Goal: Task Accomplishment & Management: Complete application form

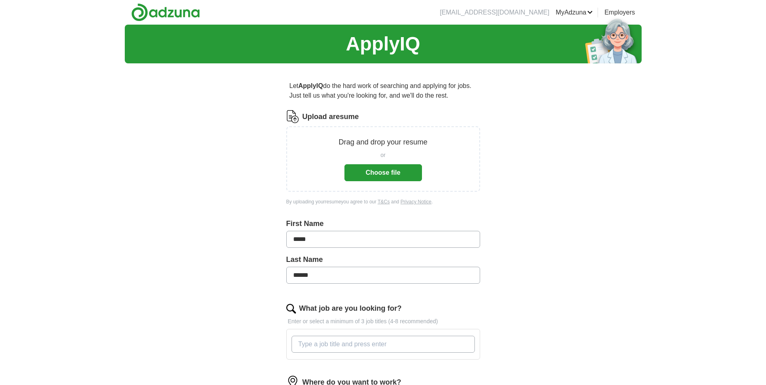
click at [382, 174] on button "Choose file" at bounding box center [382, 172] width 77 height 17
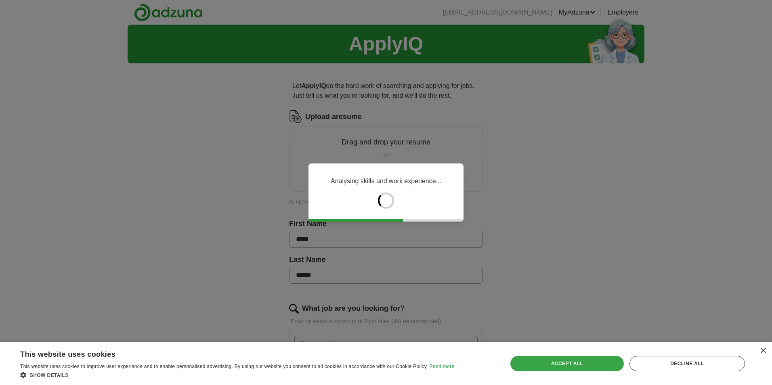
click at [569, 364] on div "Accept all" at bounding box center [566, 363] width 113 height 15
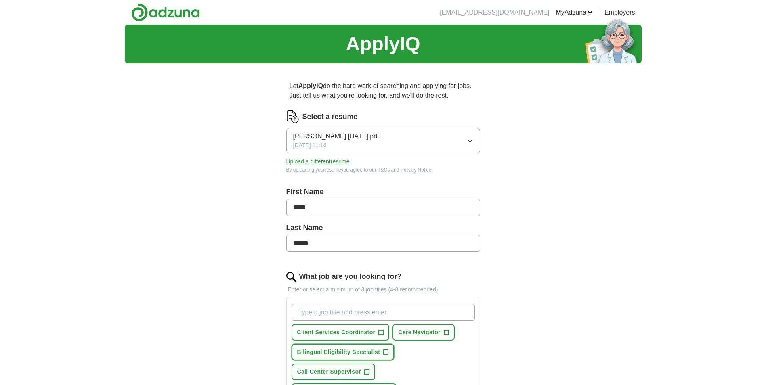
click at [342, 351] on span "Bilingual Eligibility Specialist" at bounding box center [338, 352] width 83 height 8
click at [446, 334] on span "+" at bounding box center [445, 332] width 5 height 6
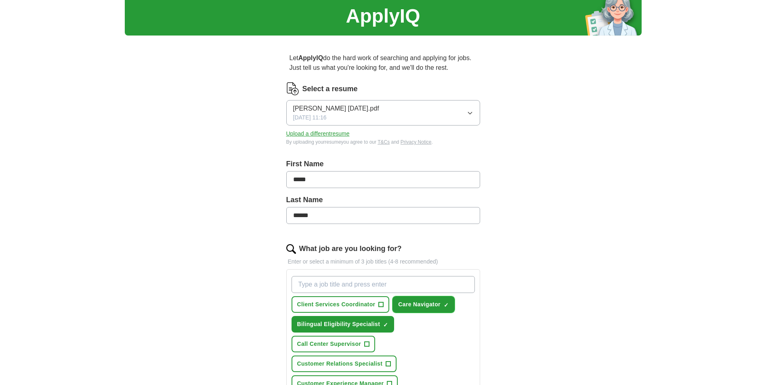
scroll to position [40, 0]
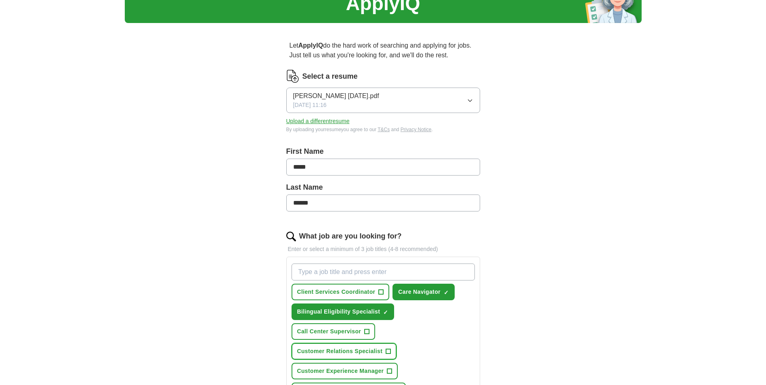
click at [330, 354] on span "Customer Relations Specialist" at bounding box center [340, 351] width 86 height 8
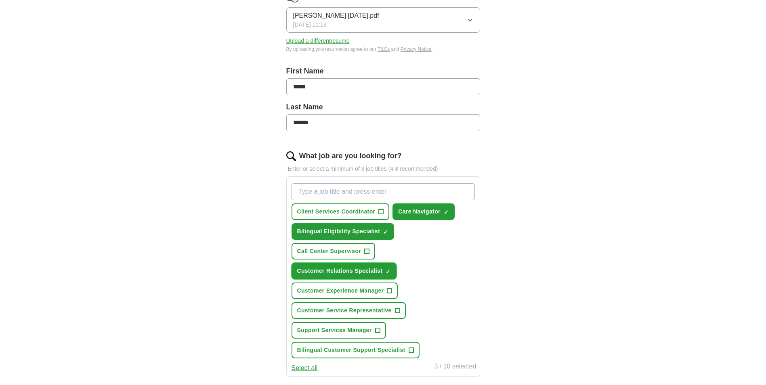
scroll to position [121, 0]
click at [368, 304] on button "Customer Service Representative +" at bounding box center [348, 310] width 114 height 17
click at [371, 350] on span "Bilingual Customer Support Specialist" at bounding box center [351, 349] width 108 height 8
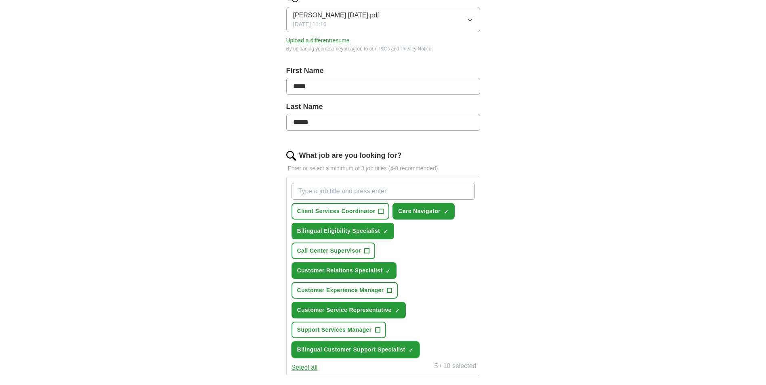
scroll to position [202, 0]
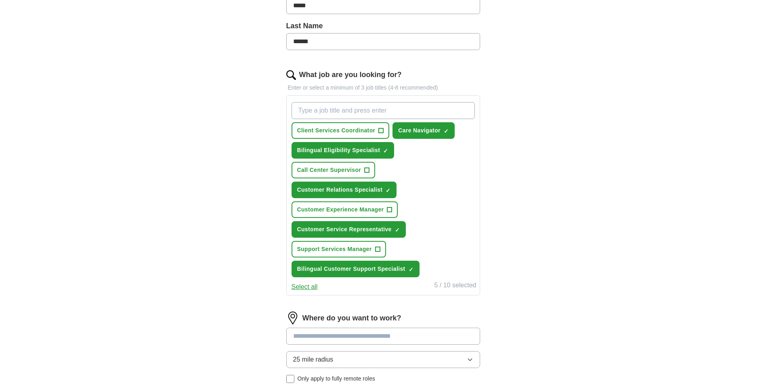
click at [475, 358] on button "25 mile radius" at bounding box center [383, 359] width 194 height 17
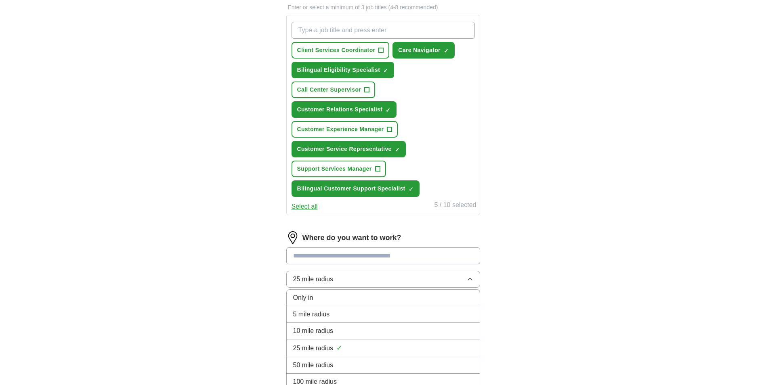
scroll to position [282, 0]
click at [328, 330] on span "10 mile radius" at bounding box center [313, 331] width 40 height 10
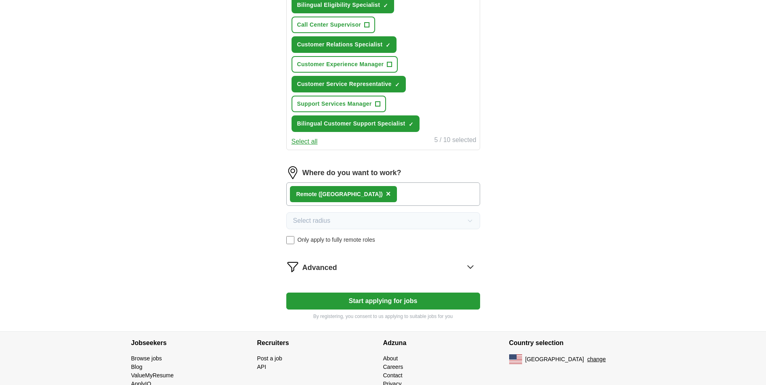
scroll to position [363, 0]
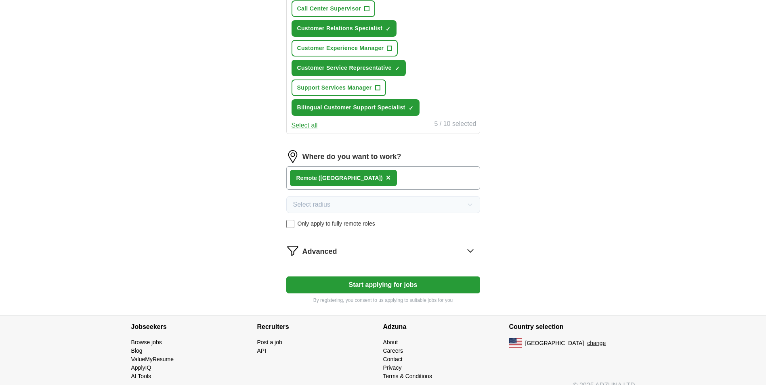
click at [422, 288] on button "Start applying for jobs" at bounding box center [383, 284] width 194 height 17
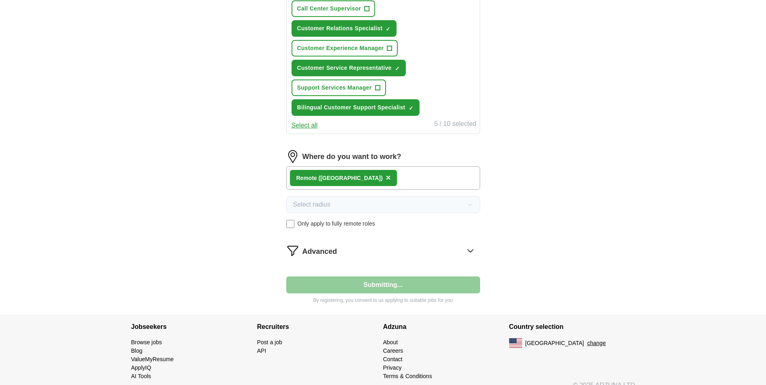
select select "**"
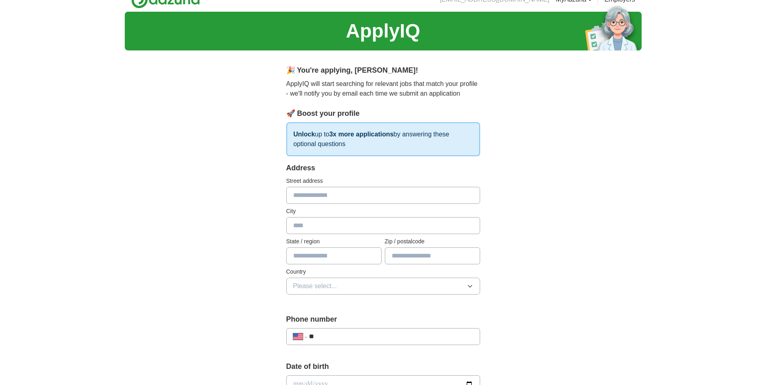
scroll to position [0, 0]
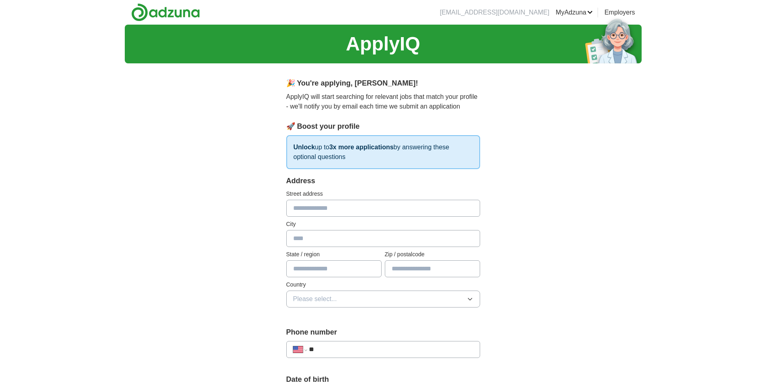
click at [310, 209] on input "text" at bounding box center [383, 208] width 194 height 17
type input "**********"
type input "******"
type input "*****"
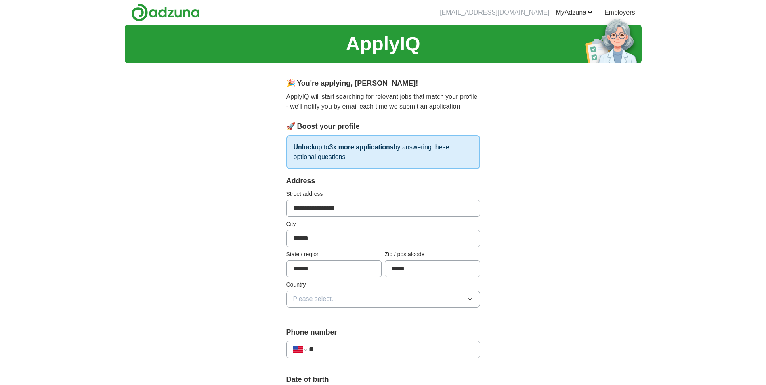
click at [416, 300] on button "Please select..." at bounding box center [383, 299] width 194 height 17
click at [364, 340] on li "[GEOGRAPHIC_DATA]" at bounding box center [383, 334] width 193 height 17
click at [348, 354] on input "**" at bounding box center [391, 350] width 164 height 10
click at [342, 349] on input "**" at bounding box center [391, 350] width 164 height 10
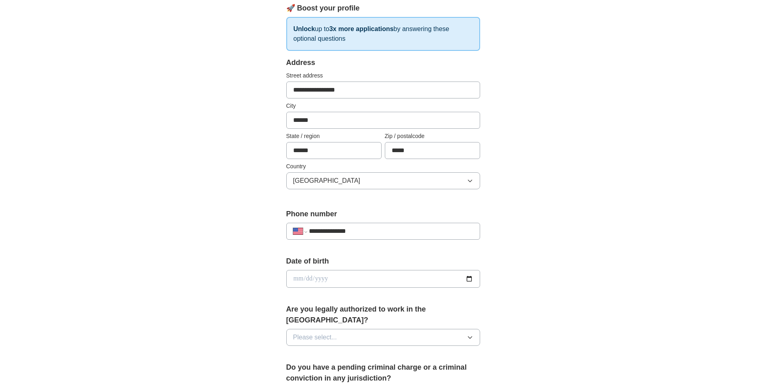
scroll to position [121, 0]
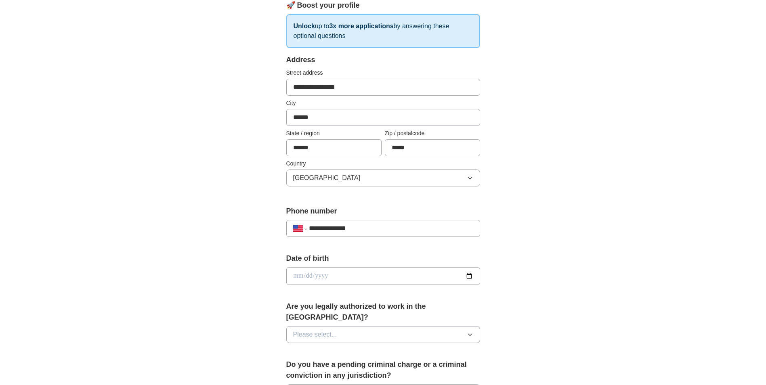
type input "**********"
click at [302, 278] on input "date" at bounding box center [383, 276] width 194 height 18
type input "**********"
click at [412, 326] on button "Please select..." at bounding box center [383, 334] width 194 height 17
click at [325, 348] on div "Yes" at bounding box center [383, 353] width 180 height 10
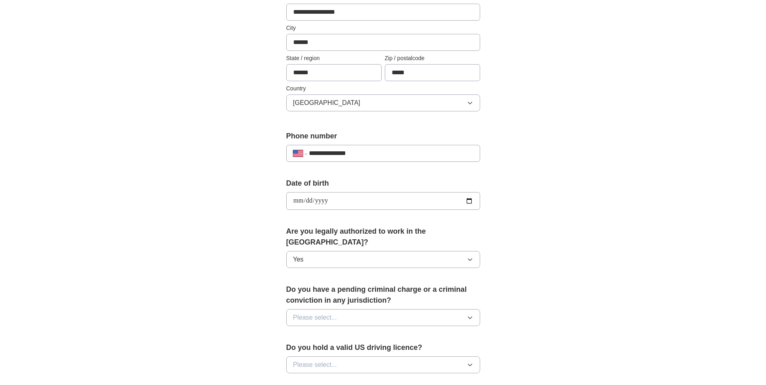
scroll to position [202, 0]
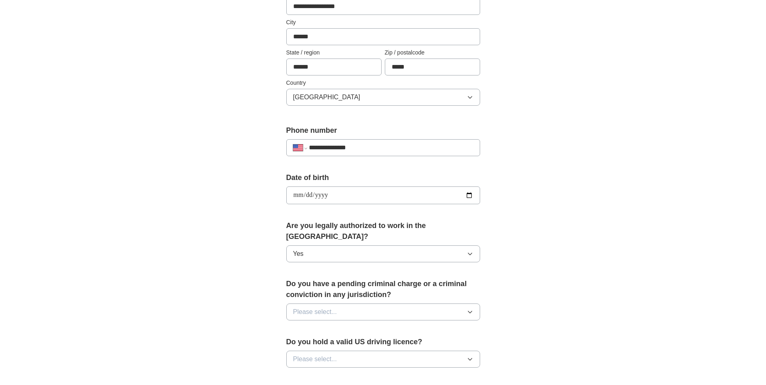
click at [374, 303] on button "Please select..." at bounding box center [383, 311] width 194 height 17
click at [308, 342] on div "No" at bounding box center [383, 347] width 180 height 10
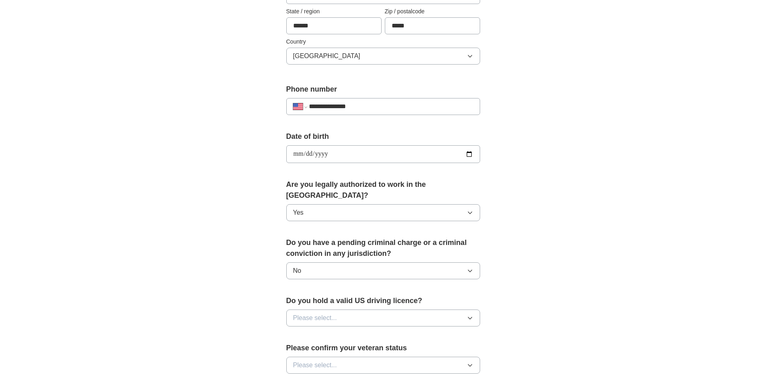
scroll to position [282, 0]
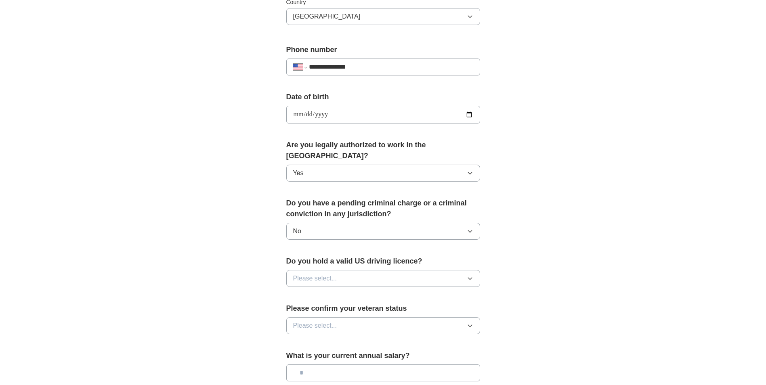
click at [335, 274] on span "Please select..." at bounding box center [315, 279] width 44 height 10
click at [321, 292] on div "Yes" at bounding box center [383, 297] width 180 height 10
click at [371, 317] on button "Please select..." at bounding box center [383, 325] width 194 height 17
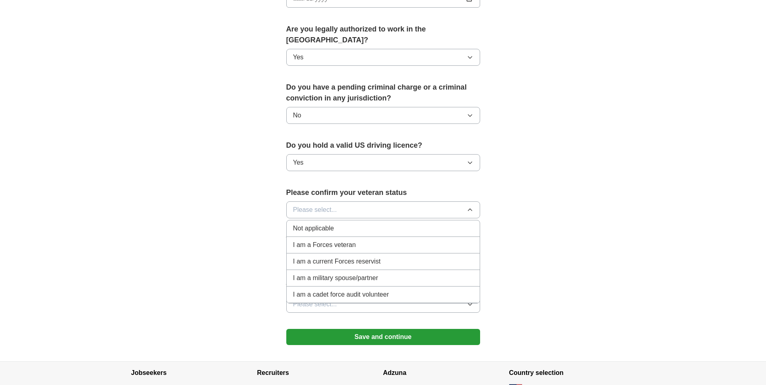
scroll to position [404, 0]
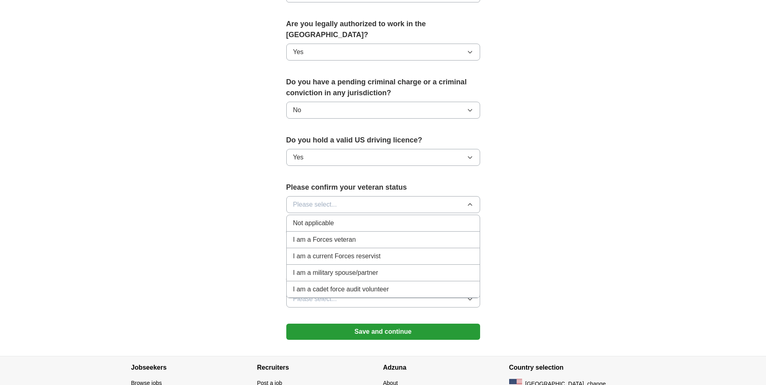
click at [329, 218] on span "Not applicable" at bounding box center [313, 223] width 41 height 10
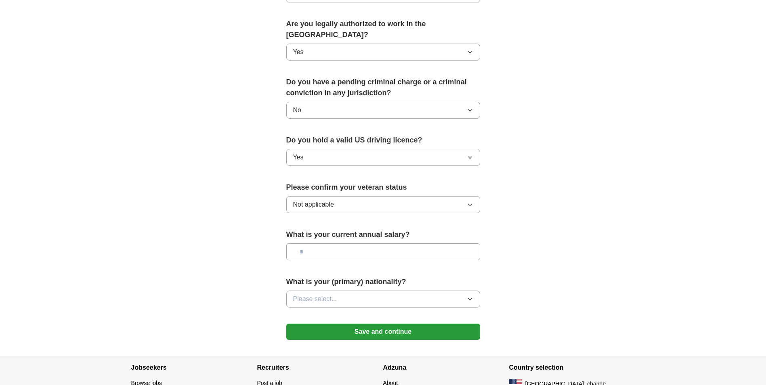
click at [314, 243] on input "text" at bounding box center [383, 251] width 194 height 17
type input "***"
click at [476, 291] on button "Please select..." at bounding box center [383, 299] width 194 height 17
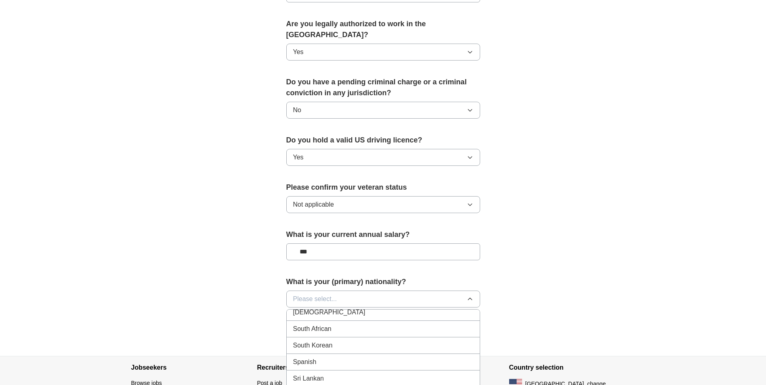
scroll to position [2704, 0]
click at [317, 339] on div "Spanish" at bounding box center [383, 344] width 180 height 10
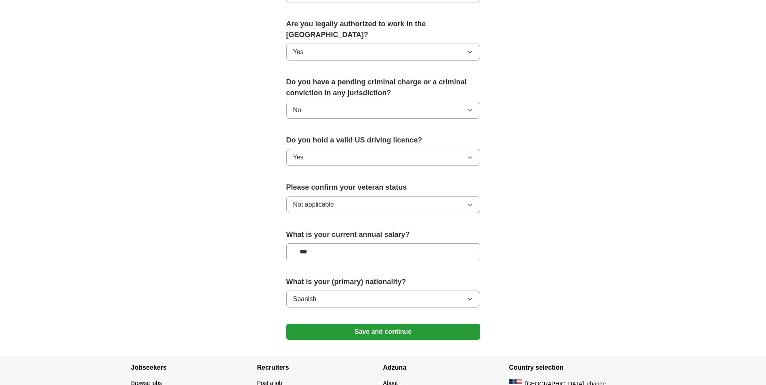
click at [371, 324] on button "Save and continue" at bounding box center [383, 332] width 194 height 16
